Goal: Transaction & Acquisition: Purchase product/service

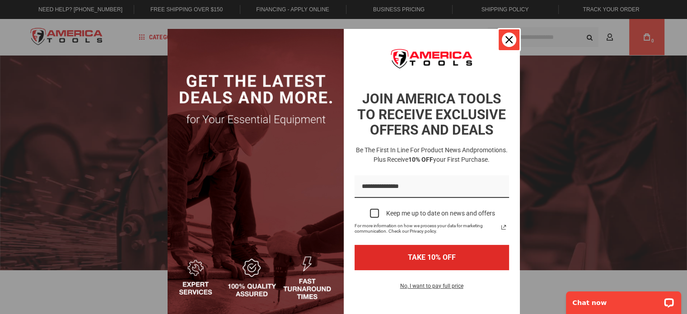
click at [507, 41] on icon "close icon" at bounding box center [508, 39] width 7 height 7
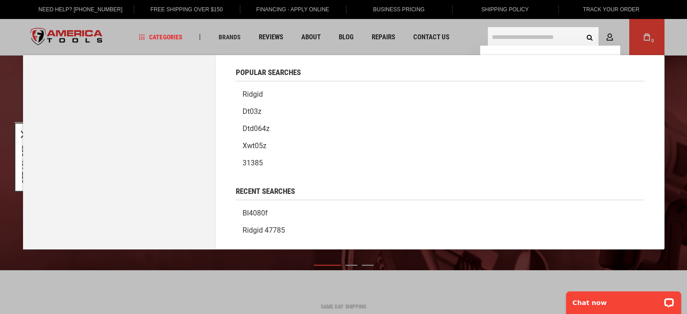
click at [534, 37] on input "text" at bounding box center [543, 37] width 111 height 20
paste input "**********"
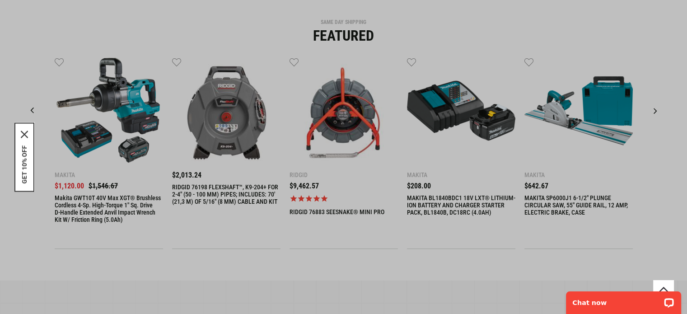
scroll to position [361, 0]
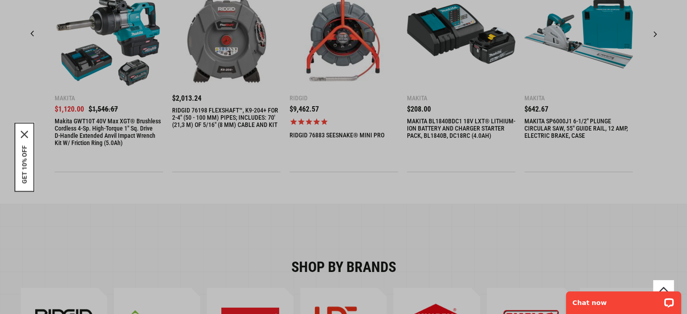
type input "**********"
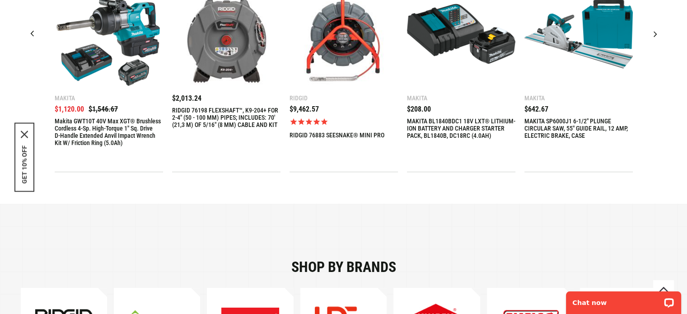
click at [654, 30] on div "Next slide" at bounding box center [655, 34] width 23 height 23
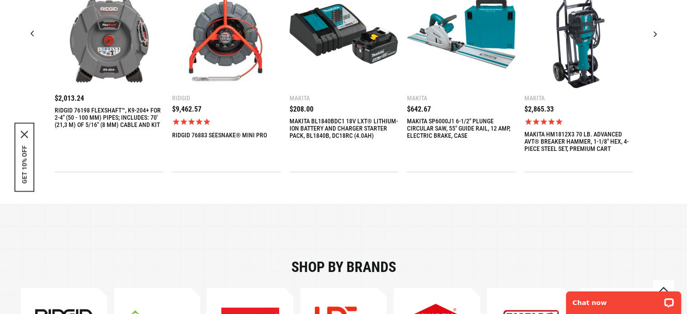
click at [654, 36] on div "Next slide" at bounding box center [655, 34] width 23 height 23
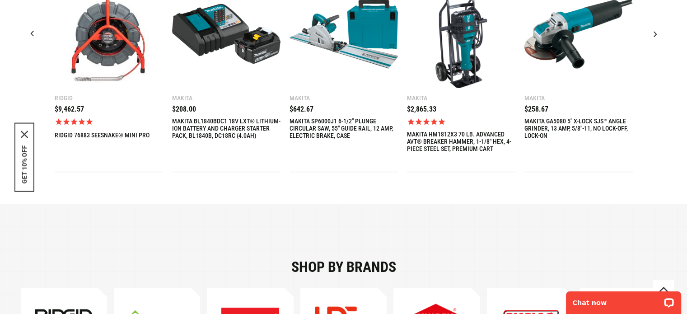
click at [654, 36] on div "Next slide" at bounding box center [655, 34] width 23 height 23
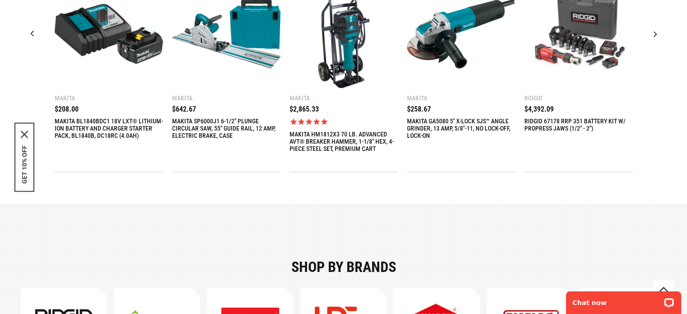
click at [654, 36] on div "Next slide" at bounding box center [655, 34] width 23 height 23
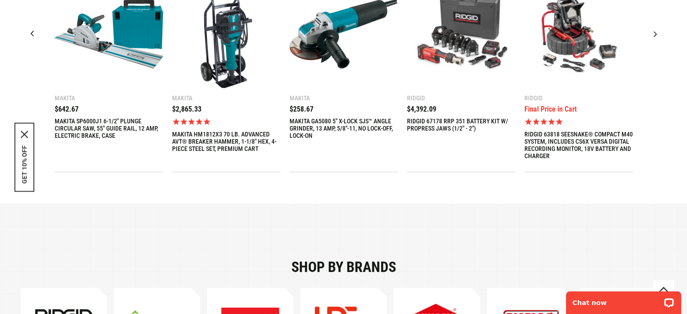
click at [654, 36] on div "Next slide" at bounding box center [655, 34] width 23 height 23
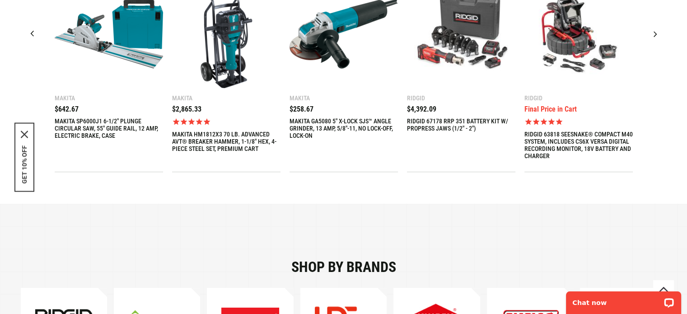
click at [654, 36] on div "Next slide" at bounding box center [655, 34] width 23 height 23
click at [654, 35] on div "Next slide" at bounding box center [655, 34] width 23 height 23
click at [654, 33] on div "Next slide" at bounding box center [655, 34] width 23 height 23
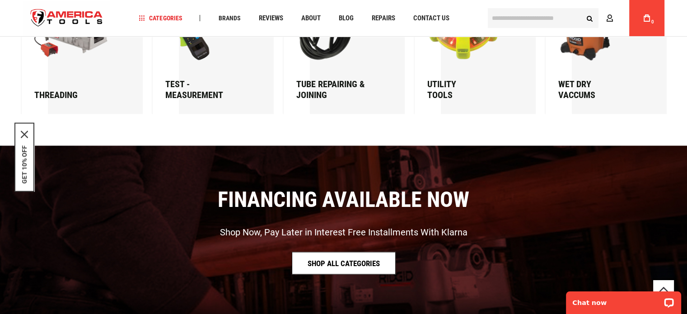
scroll to position [1445, 0]
